Goal: Find specific page/section: Find specific page/section

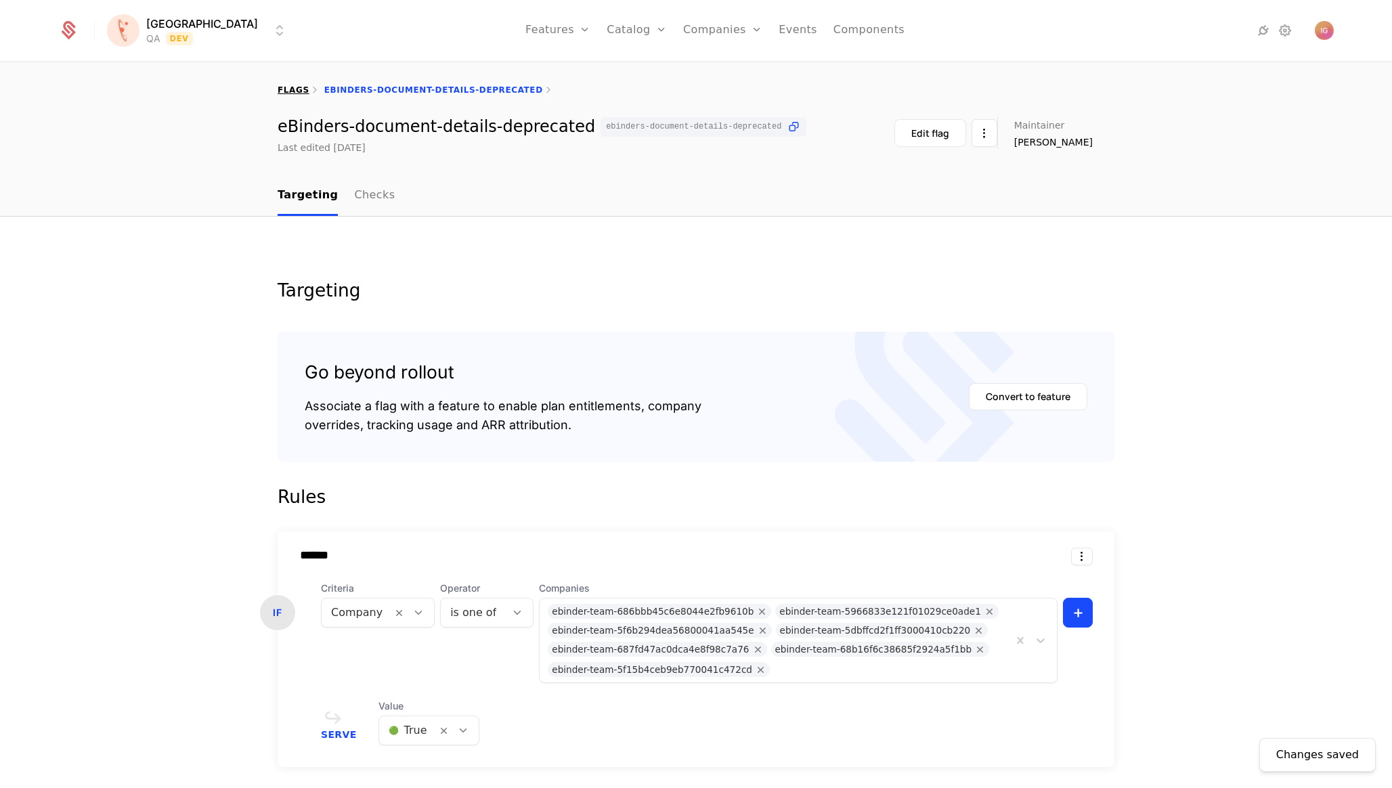
click at [284, 85] on link "flags" at bounding box center [294, 89] width 32 height 9
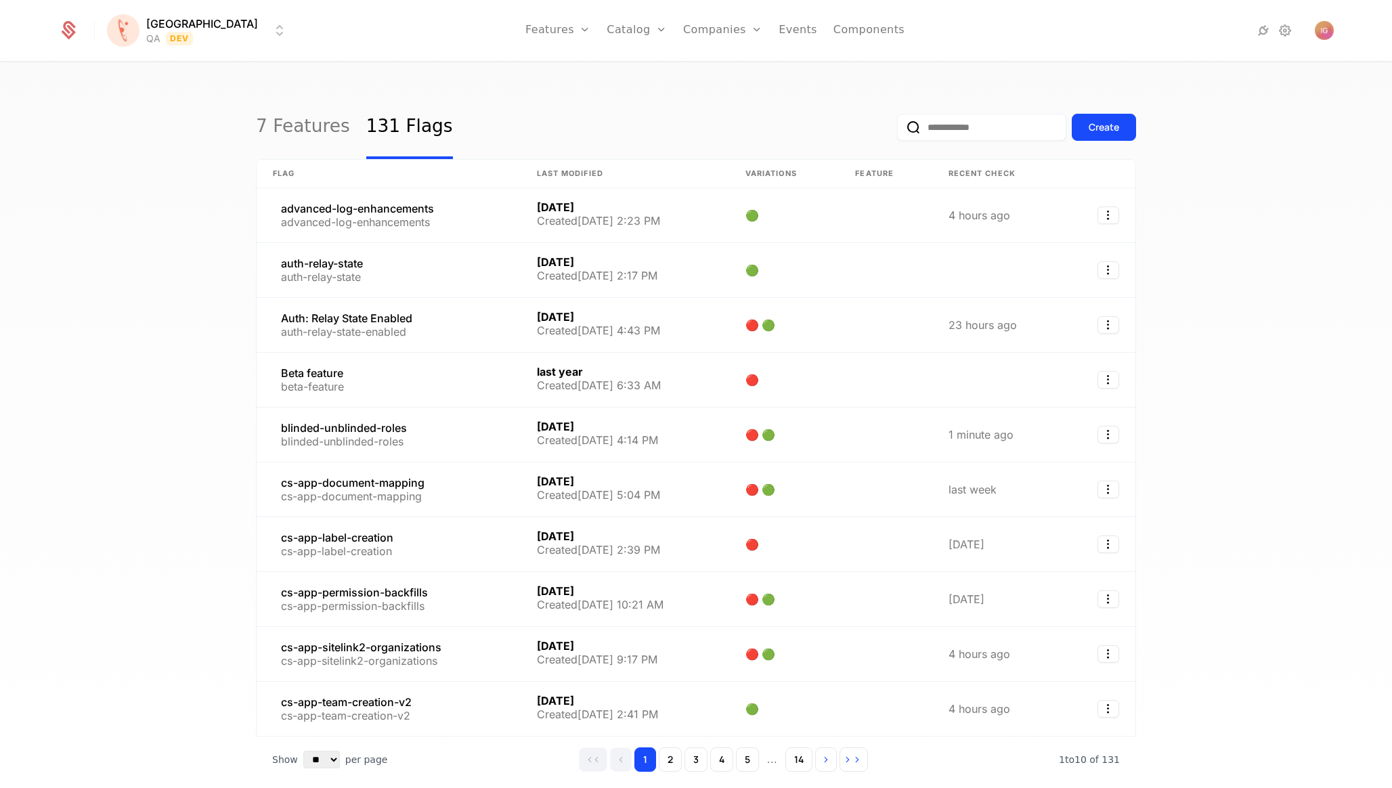
click at [992, 123] on input "email" at bounding box center [981, 127] width 169 height 27
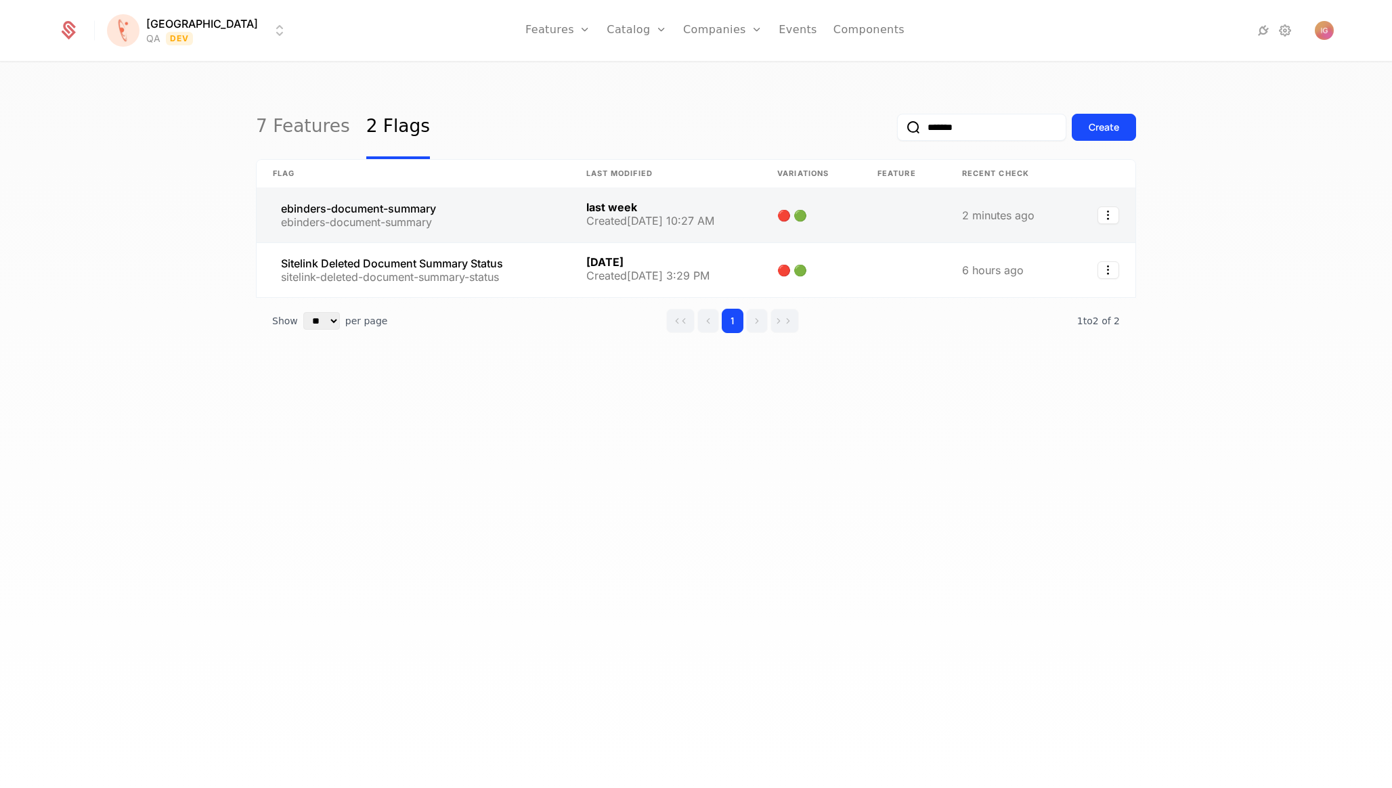
type input "*******"
click at [398, 190] on link at bounding box center [413, 215] width 313 height 54
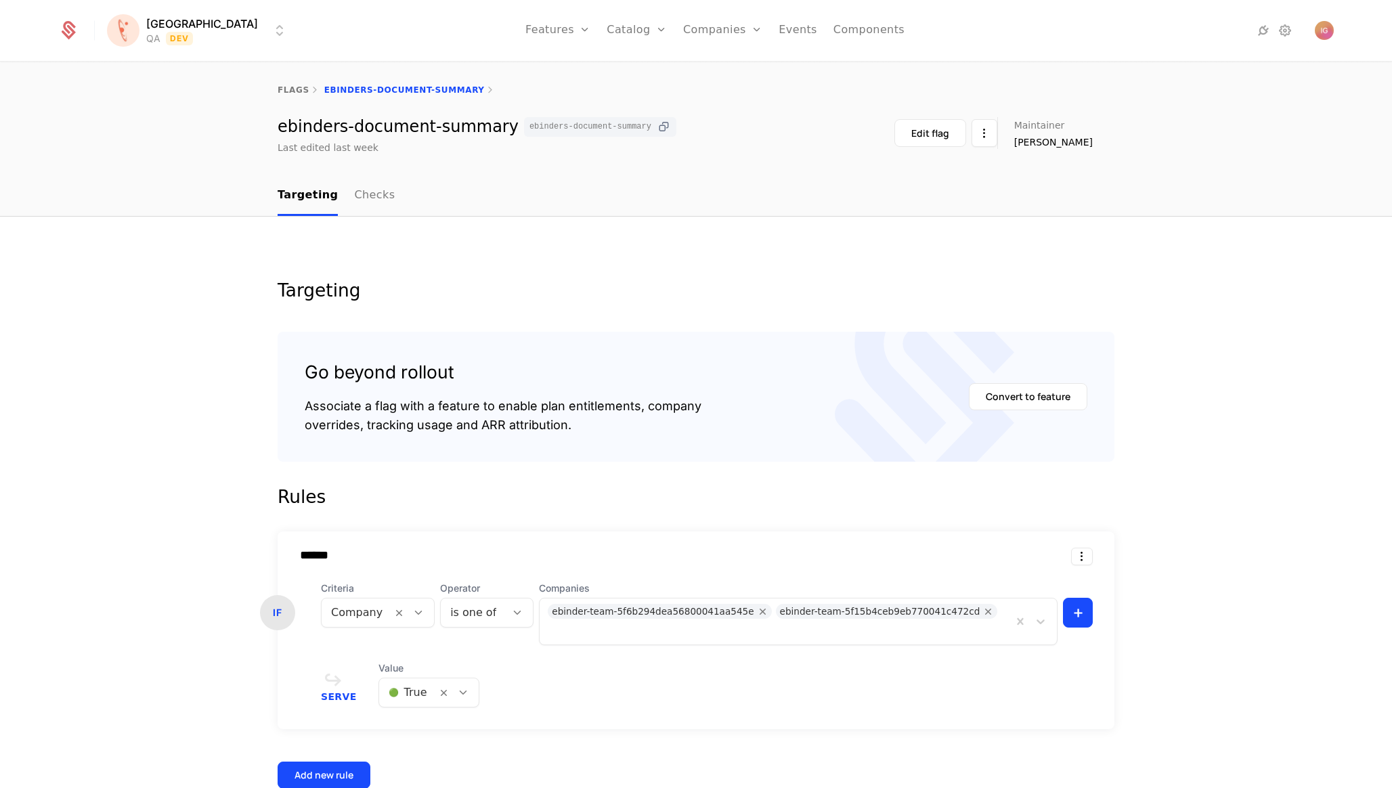
click at [657, 120] on icon at bounding box center [664, 127] width 14 height 14
click at [828, 241] on div "Targeting Go beyond rollout Associate a flag with a feature to enable plan enti…" at bounding box center [696, 609] width 1392 height 784
